Goal: Navigation & Orientation: Find specific page/section

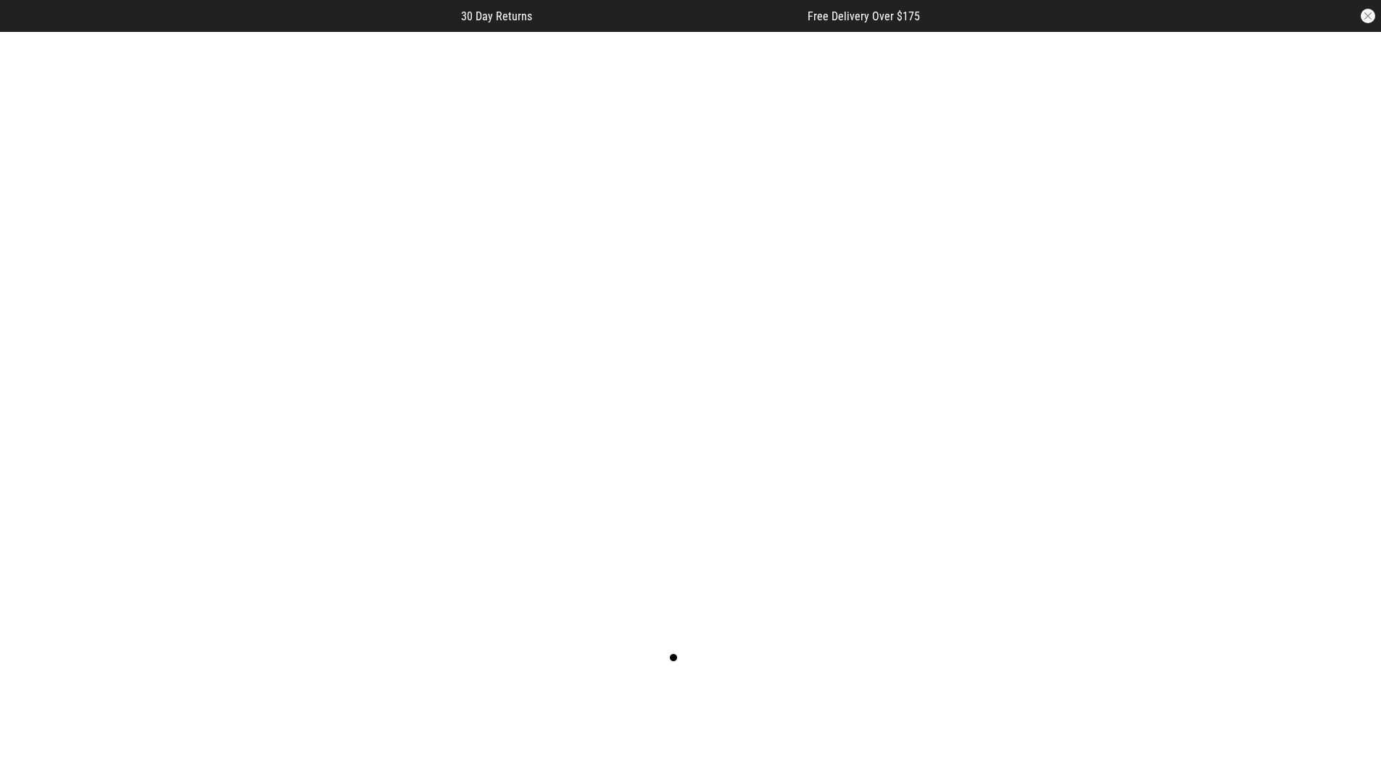
click at [1368, 16] on button "button" at bounding box center [1367, 16] width 14 height 14
